Goal: Information Seeking & Learning: Learn about a topic

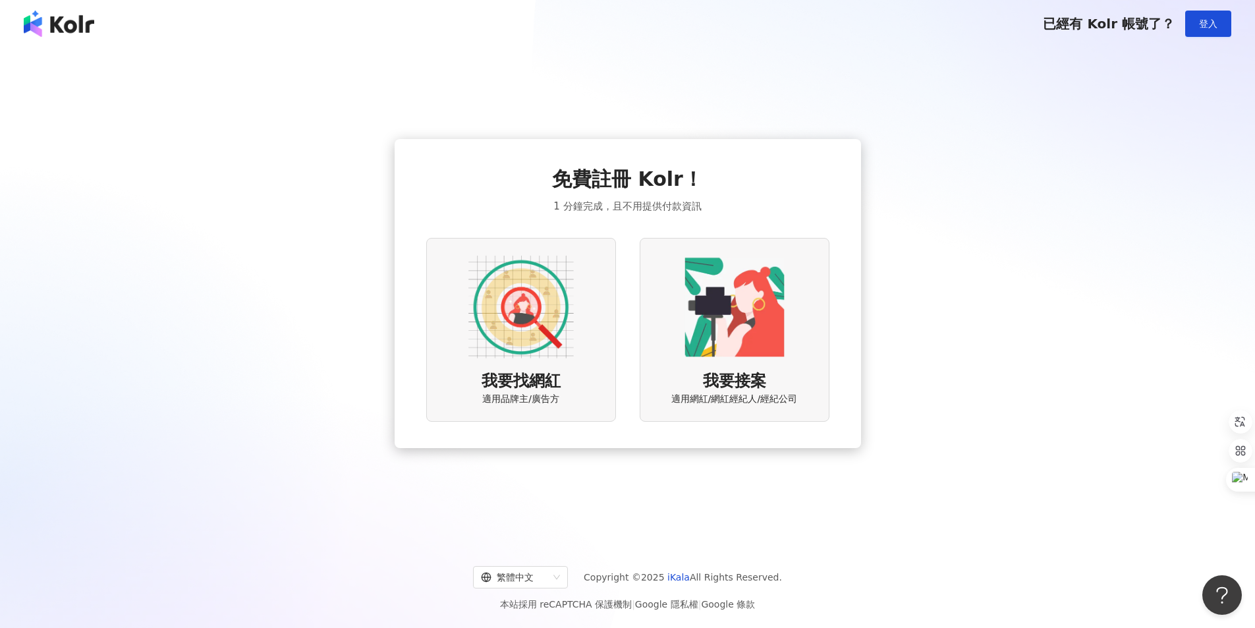
click at [509, 289] on img at bounding box center [520, 306] width 105 height 105
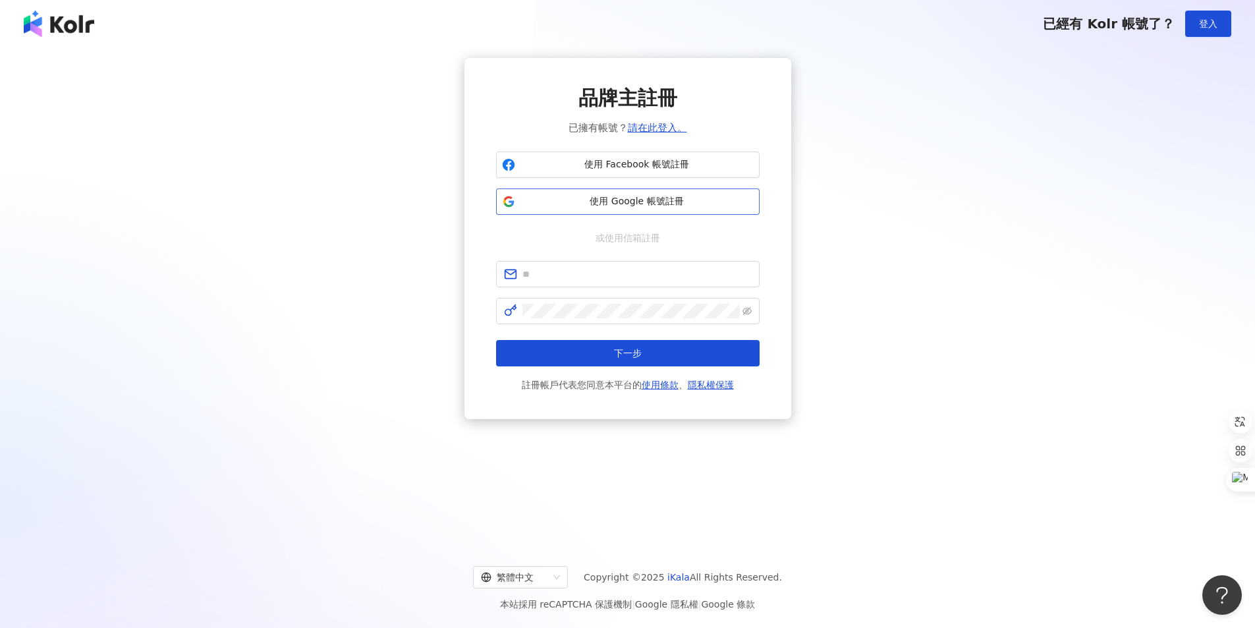
click at [625, 202] on span "使用 Google 帳號註冊" at bounding box center [636, 201] width 233 height 13
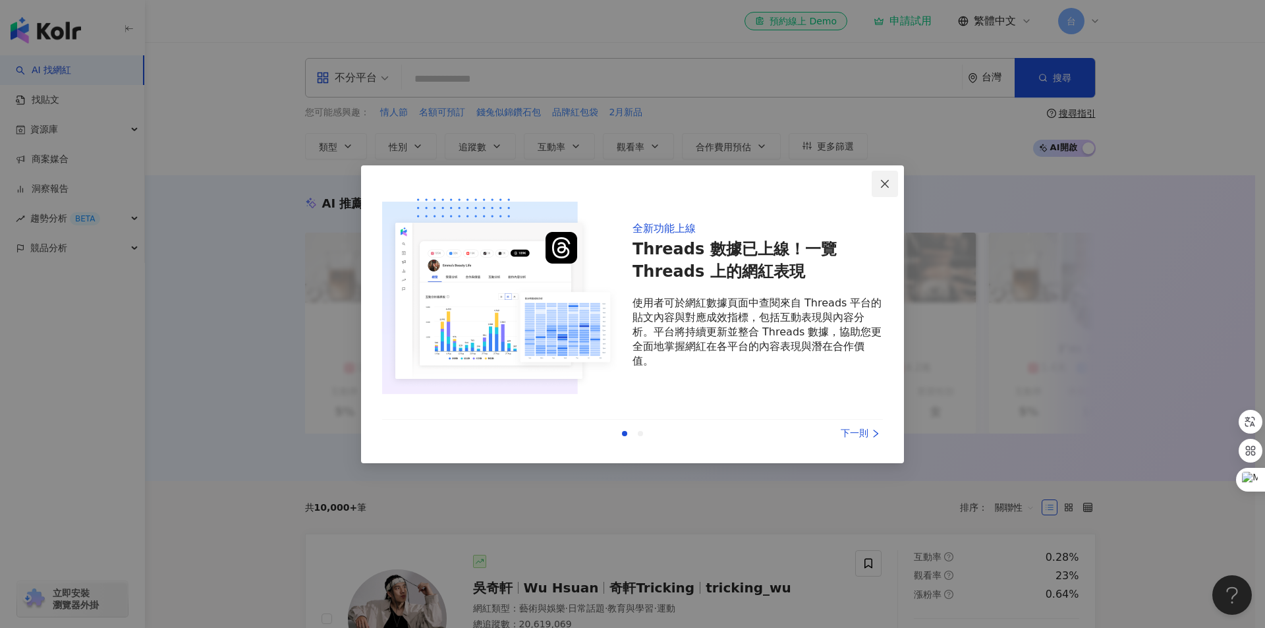
click at [882, 179] on icon "close" at bounding box center [885, 184] width 11 height 11
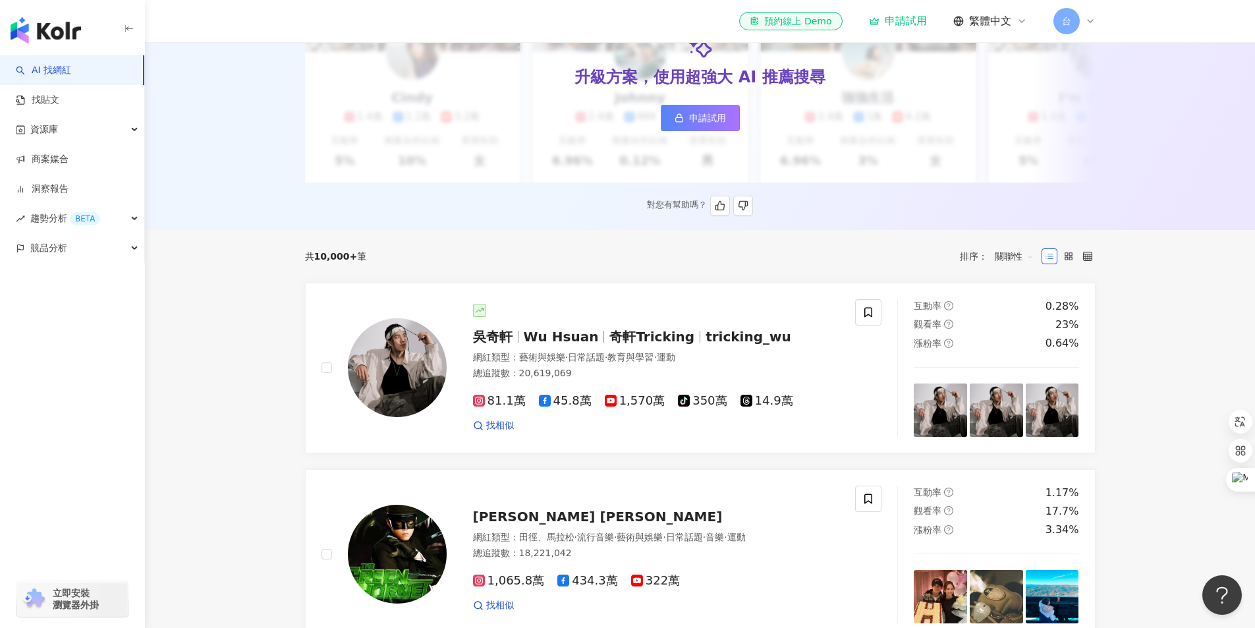
scroll to position [264, 0]
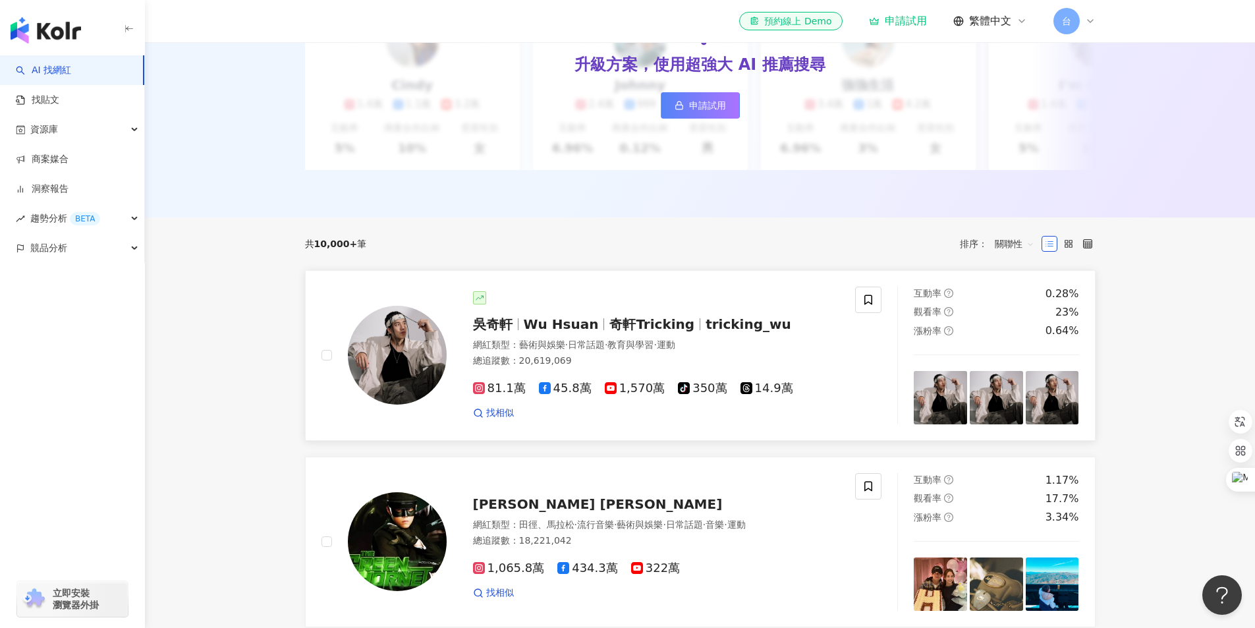
click at [679, 332] on span "奇軒Tricking" at bounding box center [657, 324] width 96 height 16
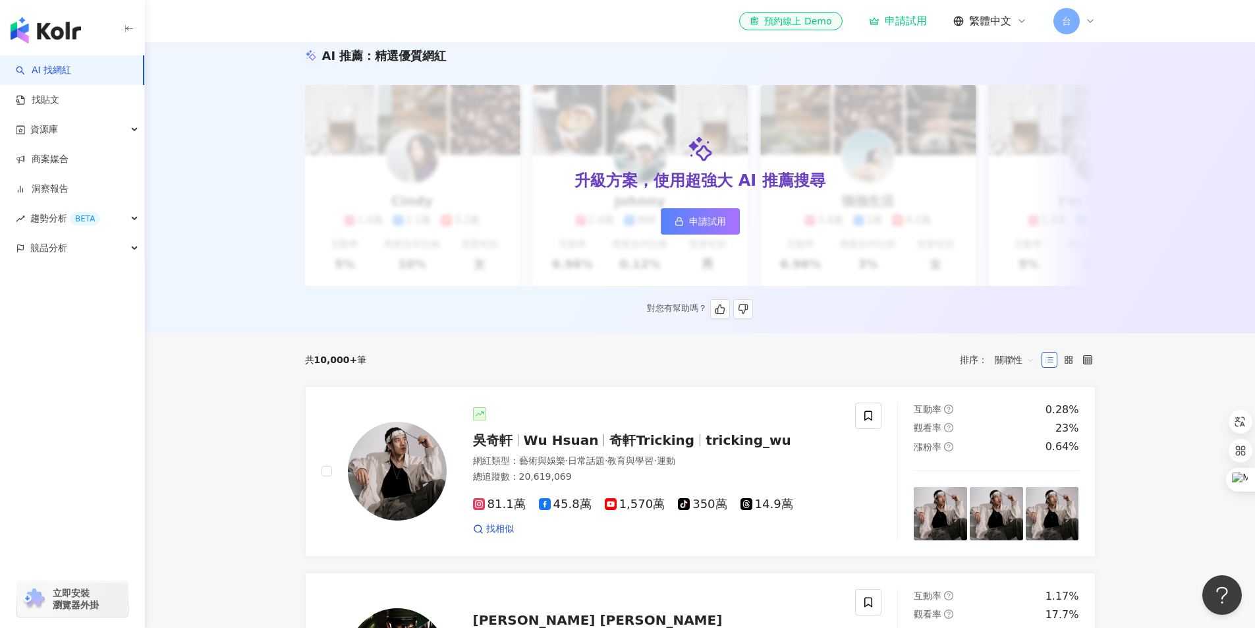
scroll to position [329, 0]
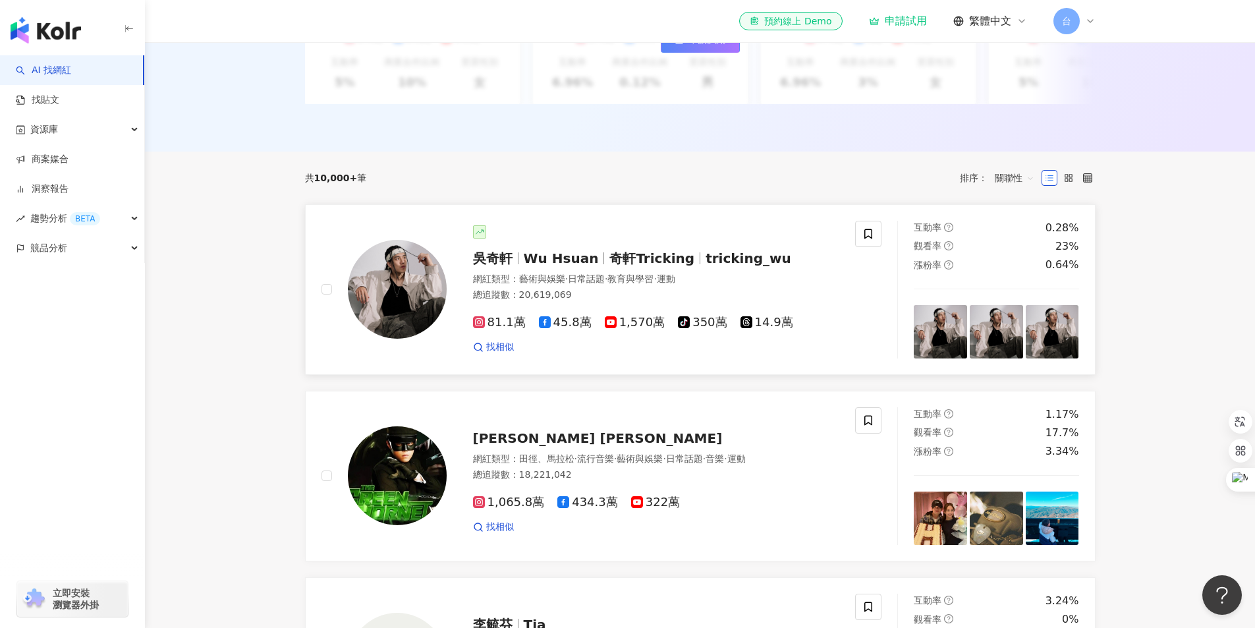
click at [671, 266] on span "奇軒Tricking" at bounding box center [651, 258] width 85 height 16
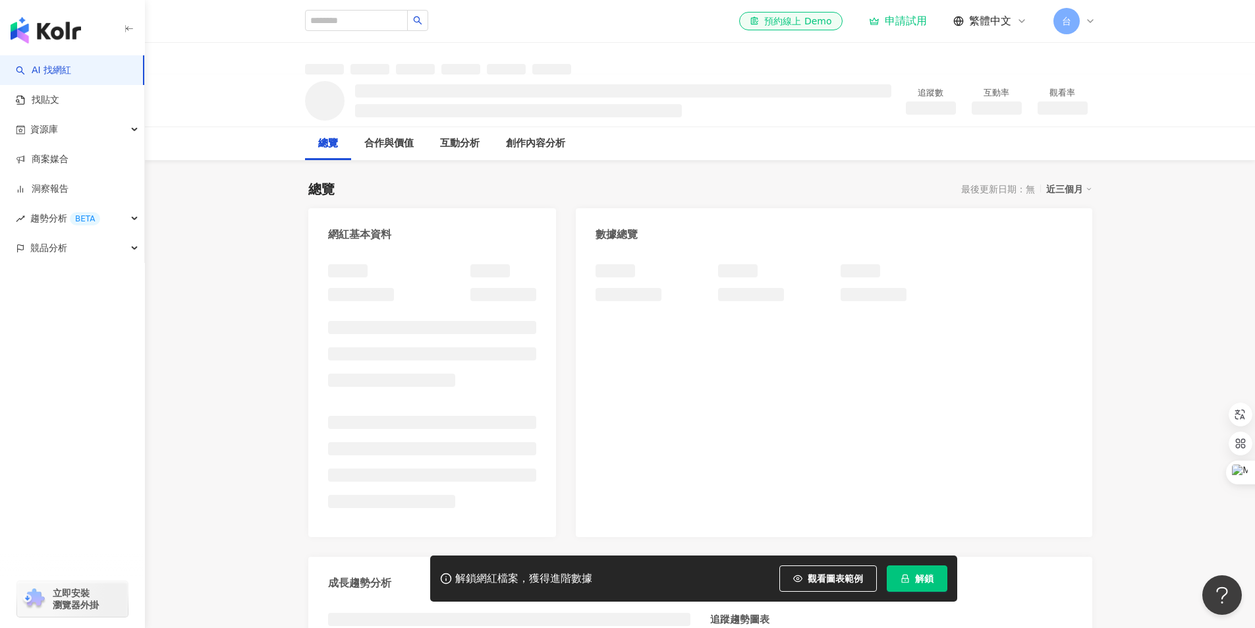
click at [846, 584] on span "觀看圖表範例" at bounding box center [835, 578] width 55 height 11
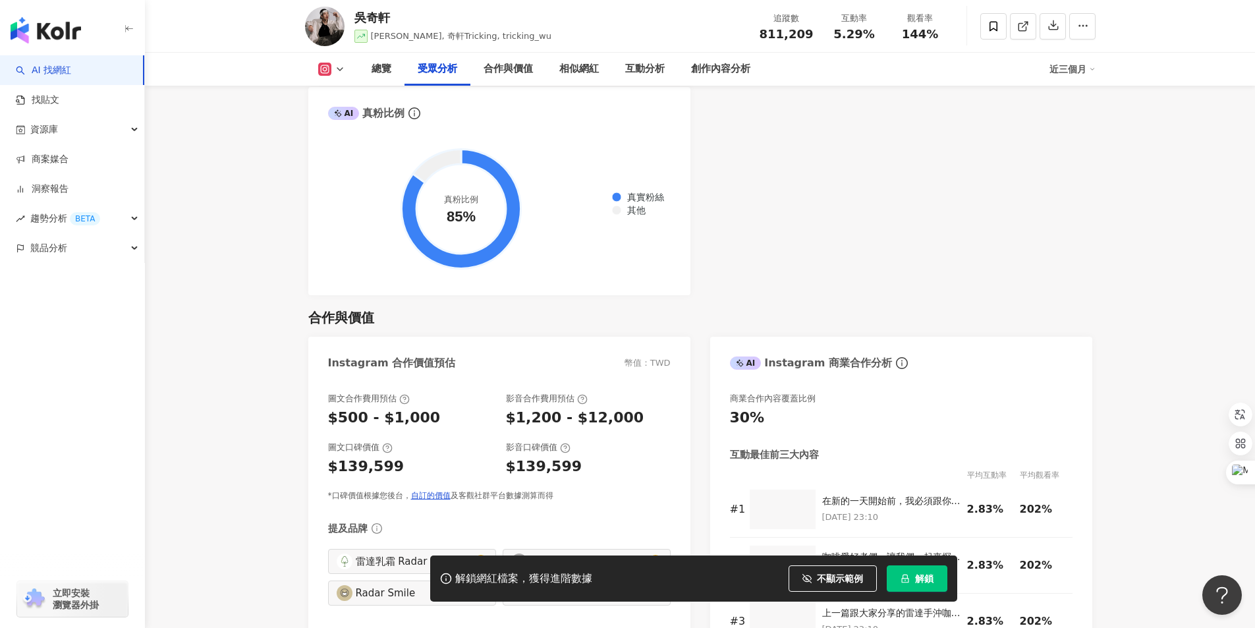
scroll to position [1779, 0]
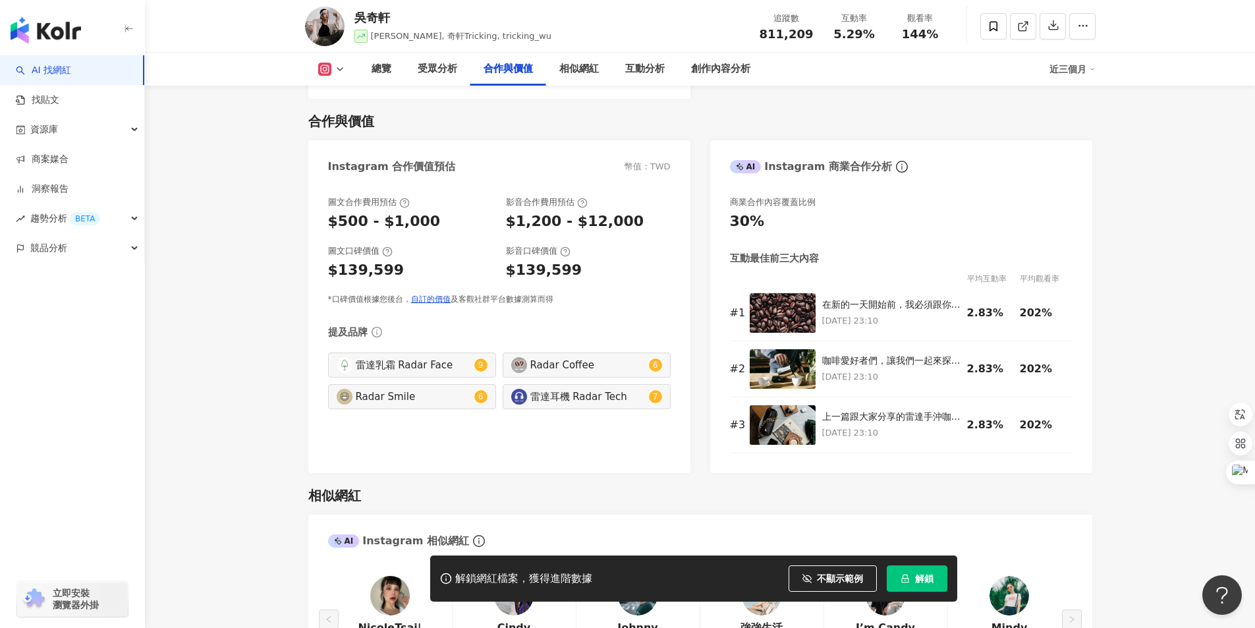
click at [37, 25] on img "button" at bounding box center [46, 30] width 70 height 26
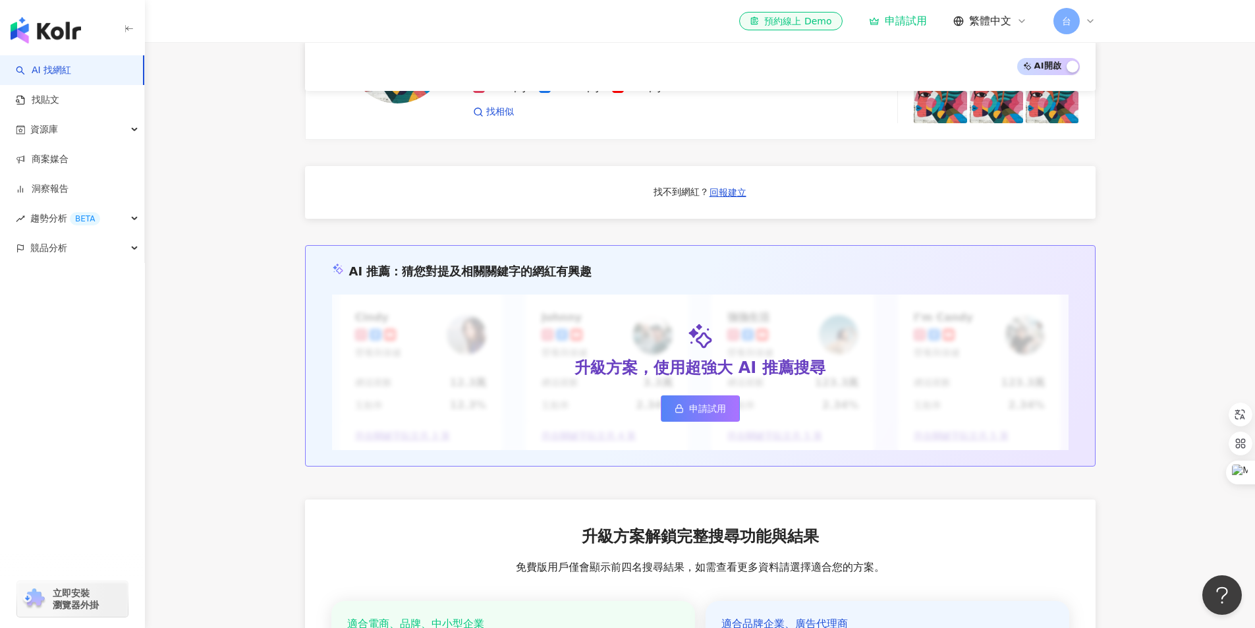
scroll to position [1384, 0]
